Goal: Task Accomplishment & Management: Use online tool/utility

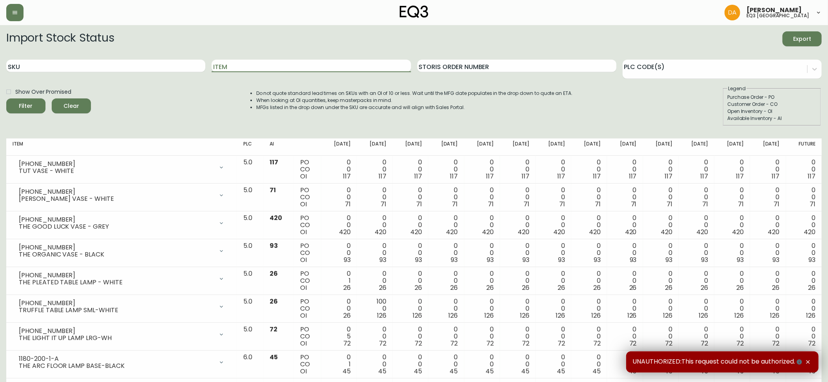
click at [267, 60] on input "Item" at bounding box center [311, 66] width 199 height 13
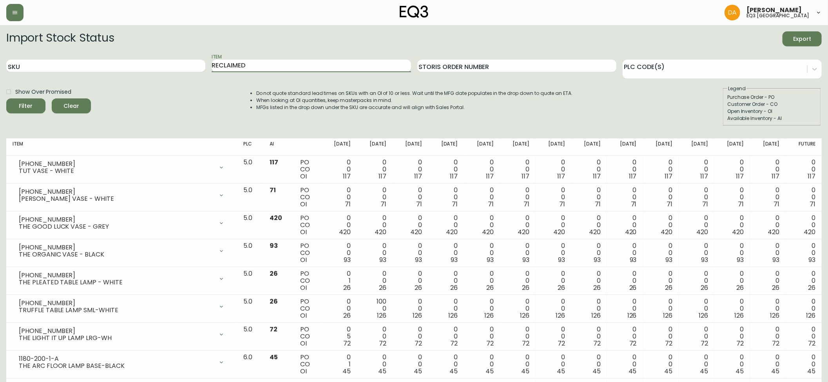
click at [6, 98] on button "Filter" at bounding box center [25, 105] width 39 height 15
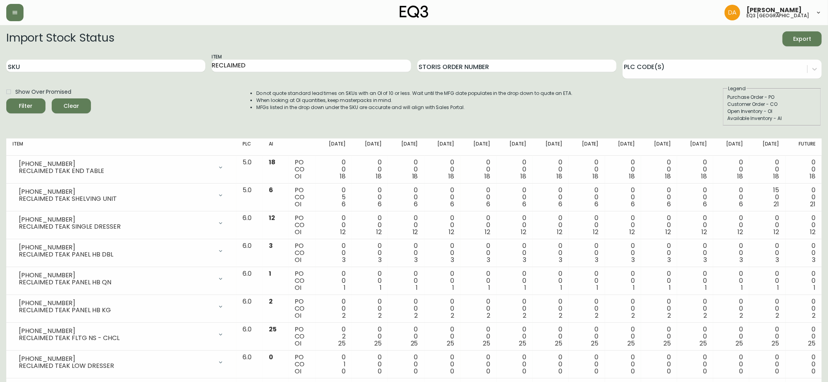
click at [706, 115] on div "Show Over Promised Filter Clear Do not quote standard lead times on SKUs with a…" at bounding box center [414, 105] width 816 height 41
click at [295, 66] on input "RECLAIMED" at bounding box center [311, 66] width 199 height 13
click at [291, 69] on input "RECLAIMED" at bounding box center [311, 66] width 199 height 13
type input "R"
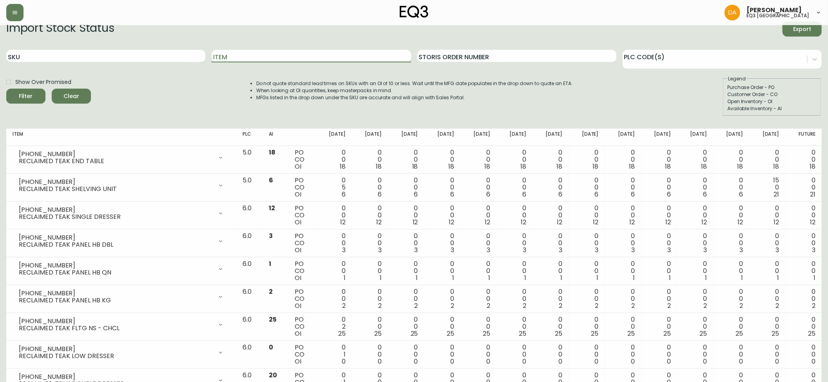
scroll to position [42, 0]
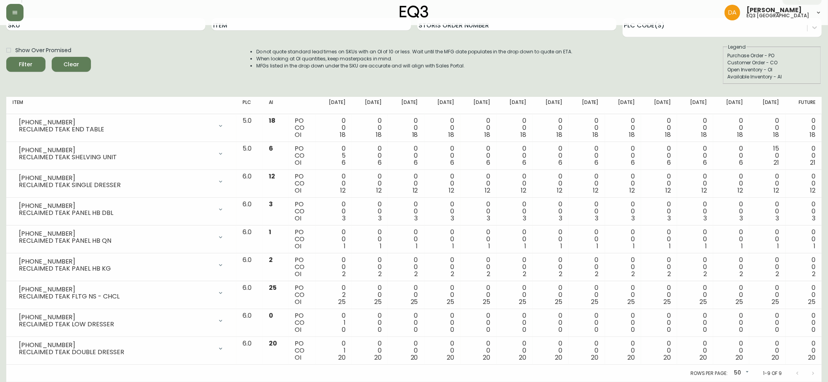
click at [218, 79] on div "Show Over Promised Filter Clear Do not quote standard lead times on SKUs with a…" at bounding box center [414, 64] width 816 height 41
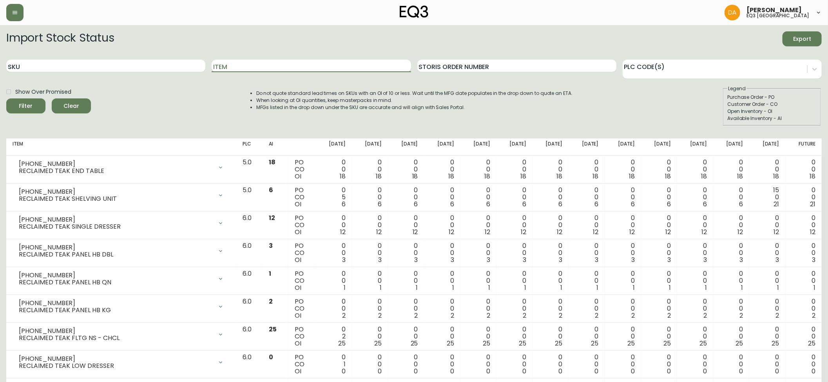
click at [236, 69] on input "Item" at bounding box center [311, 66] width 199 height 13
type input "SAGE"
click at [6, 98] on button "Filter" at bounding box center [25, 105] width 39 height 15
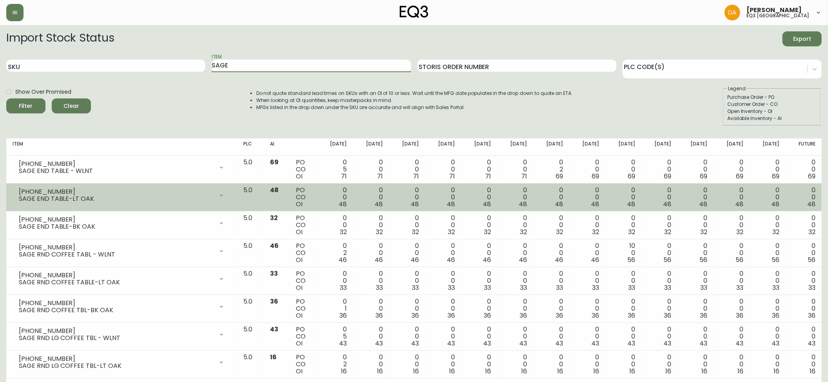
scroll to position [174, 0]
